Goal: Task Accomplishment & Management: Complete application form

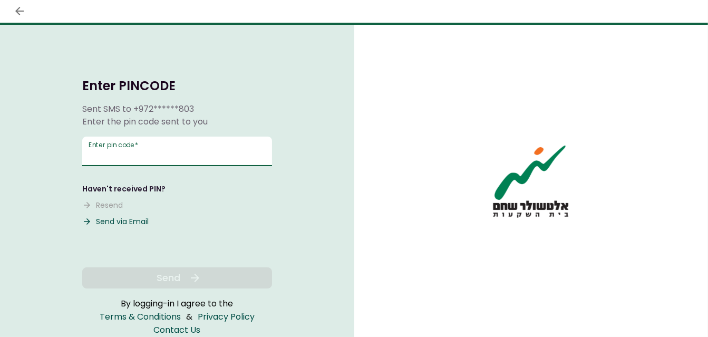
click at [178, 150] on input "Enter pin code   *" at bounding box center [177, 151] width 190 height 30
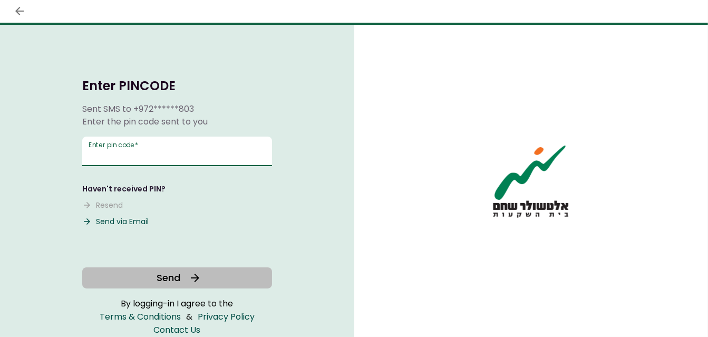
type input "******"
click at [170, 277] on span "Send" at bounding box center [168, 277] width 24 height 14
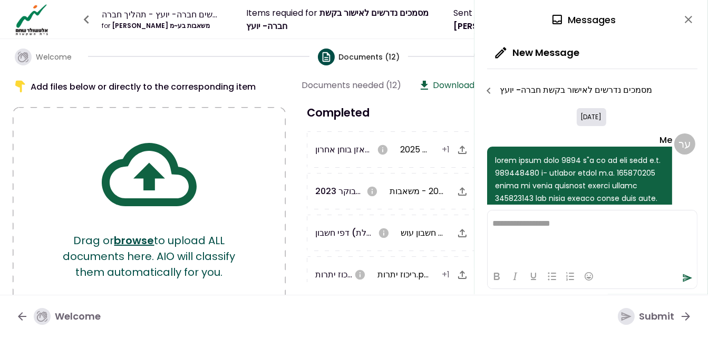
scroll to position [564, 0]
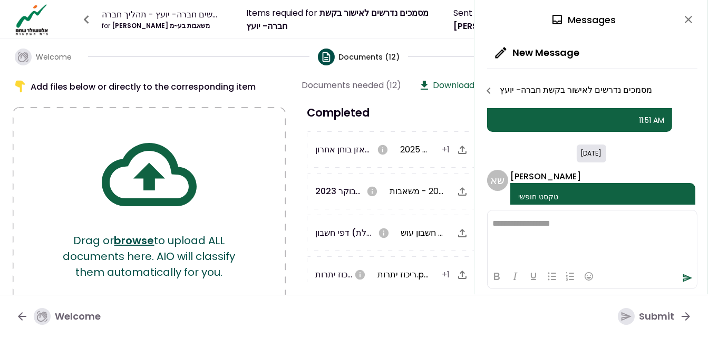
click at [554, 115] on div "[DATE] Me 12:39 PM ע ר Me הועלה דוח מע"מ מעודכן לשנת [DATE] כולל חודש יולי. 9:2…" at bounding box center [592, 156] width 210 height 97
click at [669, 144] on div "[DATE] ש א [PERSON_NAME] טקסט חופשי 11:31 AM" at bounding box center [591, 186] width 208 height 84
click at [526, 114] on div "[DATE] Me 12:39 PM ע ר Me הועלה דוח מע"מ מעודכן לשנת [DATE] כולל חודש יולי. 9:2…" at bounding box center [592, 156] width 210 height 97
click at [687, 16] on icon "close" at bounding box center [688, 19] width 13 height 13
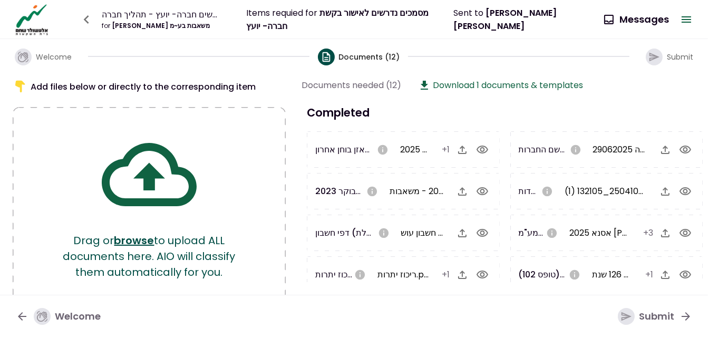
click at [682, 17] on icon "button" at bounding box center [686, 19] width 13 height 13
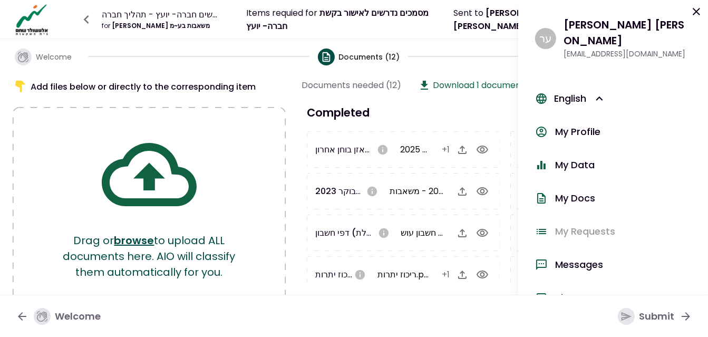
click at [244, 35] on div "מסמכים נדרשים חברה- יועץ - תהליך חברה for [PERSON_NAME] משאבות בע~מ Items requi…" at bounding box center [304, 19] width 583 height 33
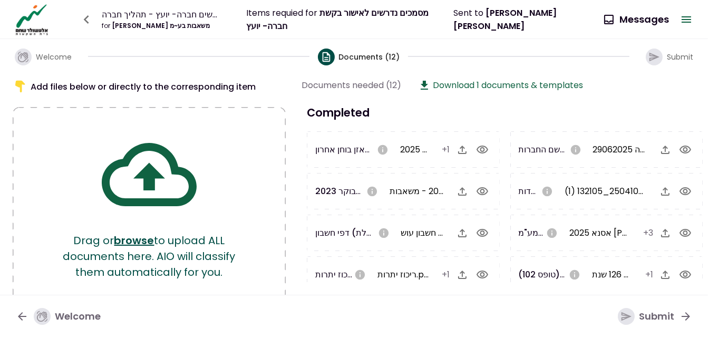
click at [364, 58] on span "Documents (12)" at bounding box center [369, 57] width 61 height 11
click at [690, 17] on icon "button" at bounding box center [686, 19] width 13 height 13
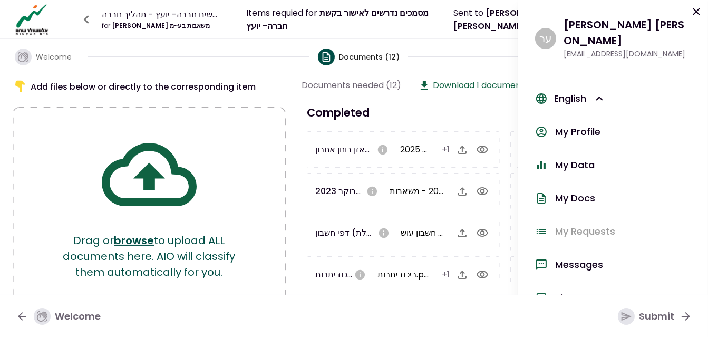
click at [695, 10] on icon at bounding box center [695, 11] width 7 height 7
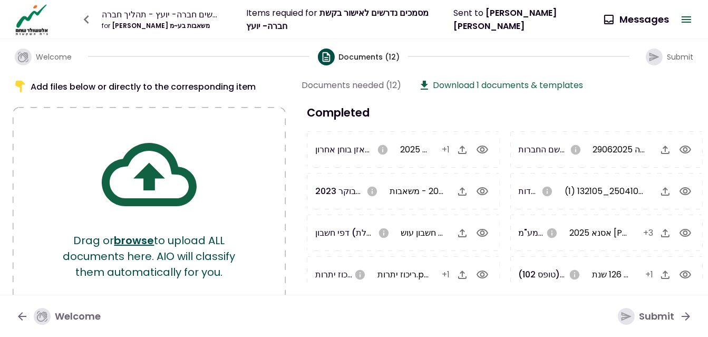
click at [27, 56] on icon "button" at bounding box center [23, 57] width 11 height 11
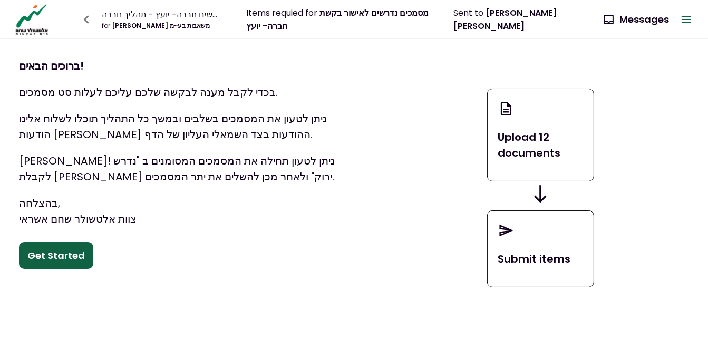
click at [534, 122] on div "Upload 12 documents" at bounding box center [540, 135] width 107 height 93
click at [625, 18] on button "0 Messages" at bounding box center [636, 19] width 81 height 27
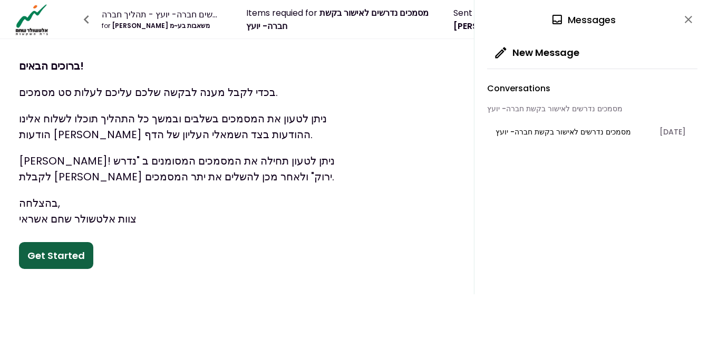
click at [692, 22] on icon "close" at bounding box center [688, 19] width 13 height 13
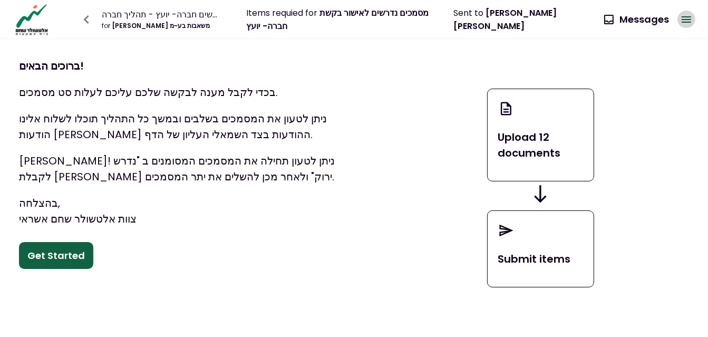
click at [692, 22] on icon "button" at bounding box center [686, 19] width 13 height 13
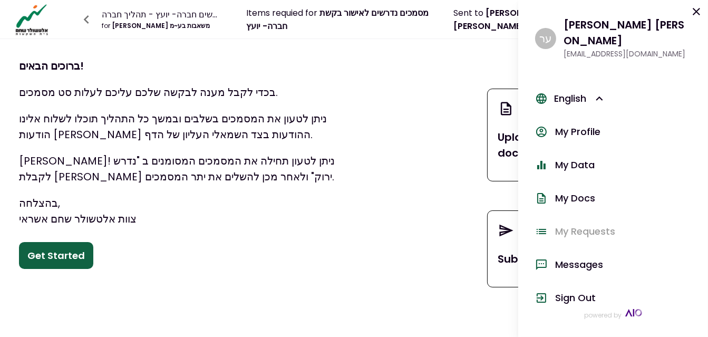
click at [306, 211] on p "בהצלחה, צוות אלטשולר שחם אשראי" at bounding box center [186, 211] width 335 height 32
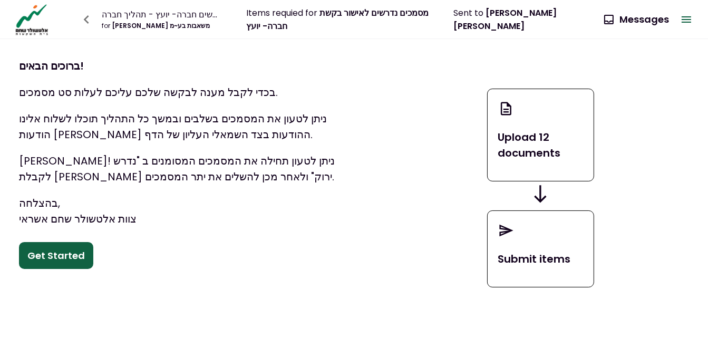
drag, startPoint x: 279, startPoint y: 24, endPoint x: 257, endPoint y: 21, distance: 22.4
click at [277, 21] on span "מסמכים נדרשים לאישור בקשת חברה- יועץ" at bounding box center [337, 19] width 182 height 25
click at [32, 28] on img at bounding box center [32, 19] width 38 height 33
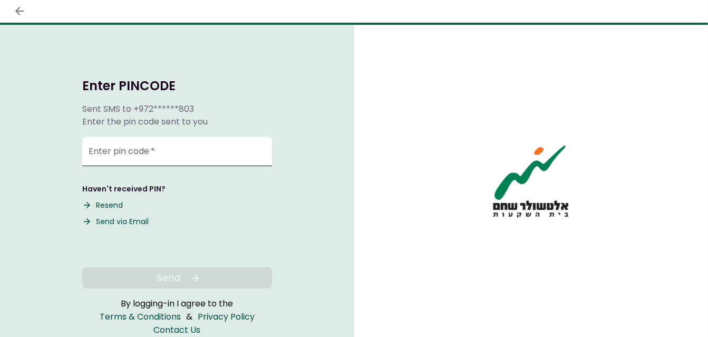
click at [214, 158] on input "Enter pin code   *" at bounding box center [177, 151] width 190 height 30
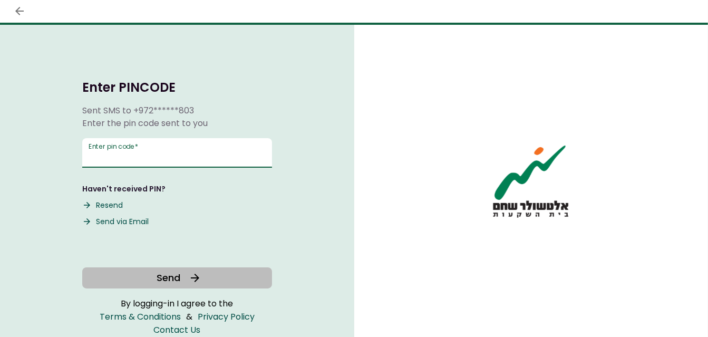
type input "******"
click at [161, 279] on span "Send" at bounding box center [168, 277] width 24 height 14
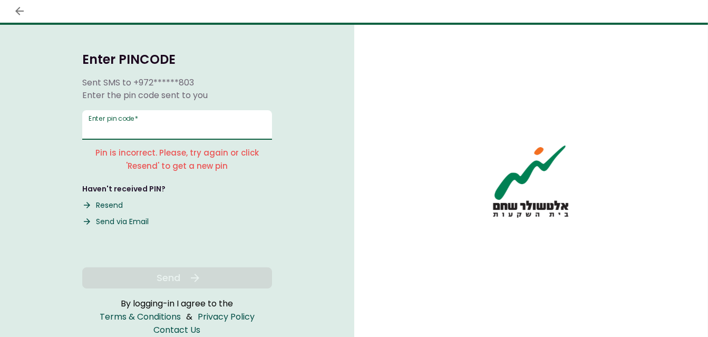
click at [141, 122] on input "Enter pin code   *" at bounding box center [177, 125] width 190 height 30
click at [113, 204] on button "Resend" at bounding box center [102, 205] width 41 height 11
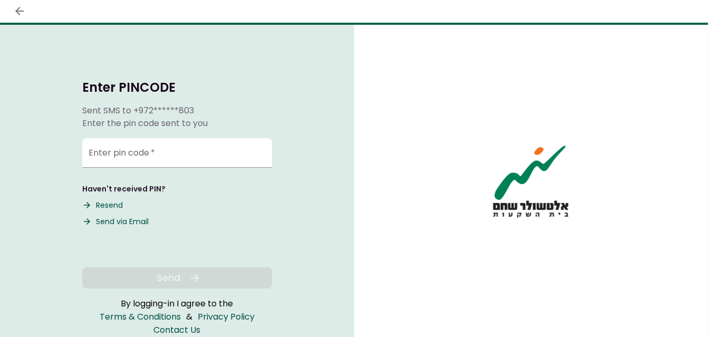
click at [116, 208] on button "Resend" at bounding box center [102, 205] width 41 height 11
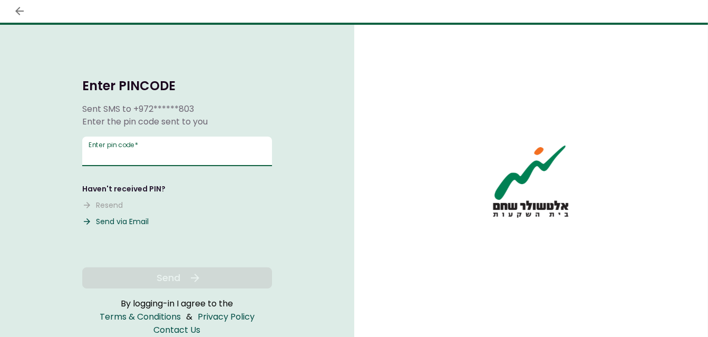
click at [163, 144] on input "Enter pin code   *" at bounding box center [177, 151] width 190 height 30
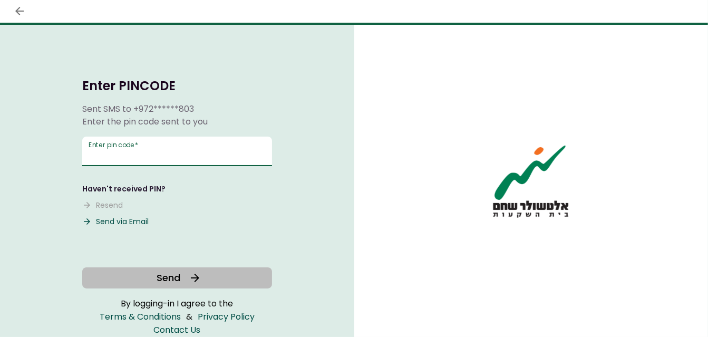
type input "******"
click at [161, 279] on span "Send" at bounding box center [168, 277] width 24 height 14
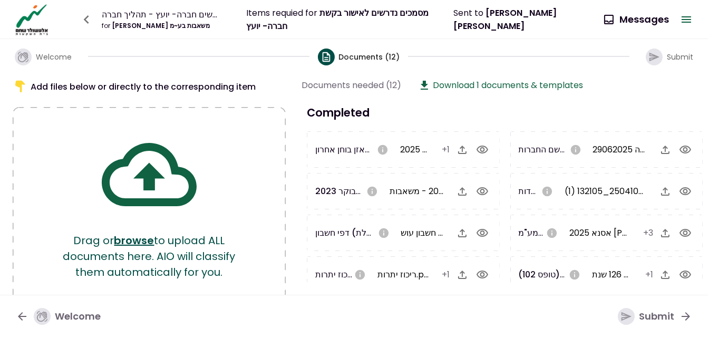
click at [173, 26] on div "for עסאף זידאן משאבות בע~מ" at bounding box center [162, 25] width 120 height 9
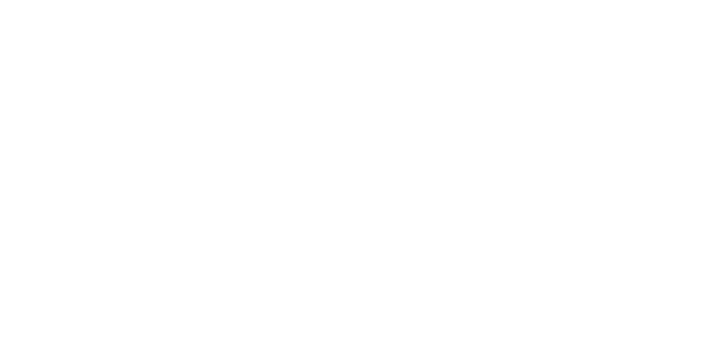
click at [334, 71] on div at bounding box center [354, 168] width 708 height 337
